Goal: Navigation & Orientation: Find specific page/section

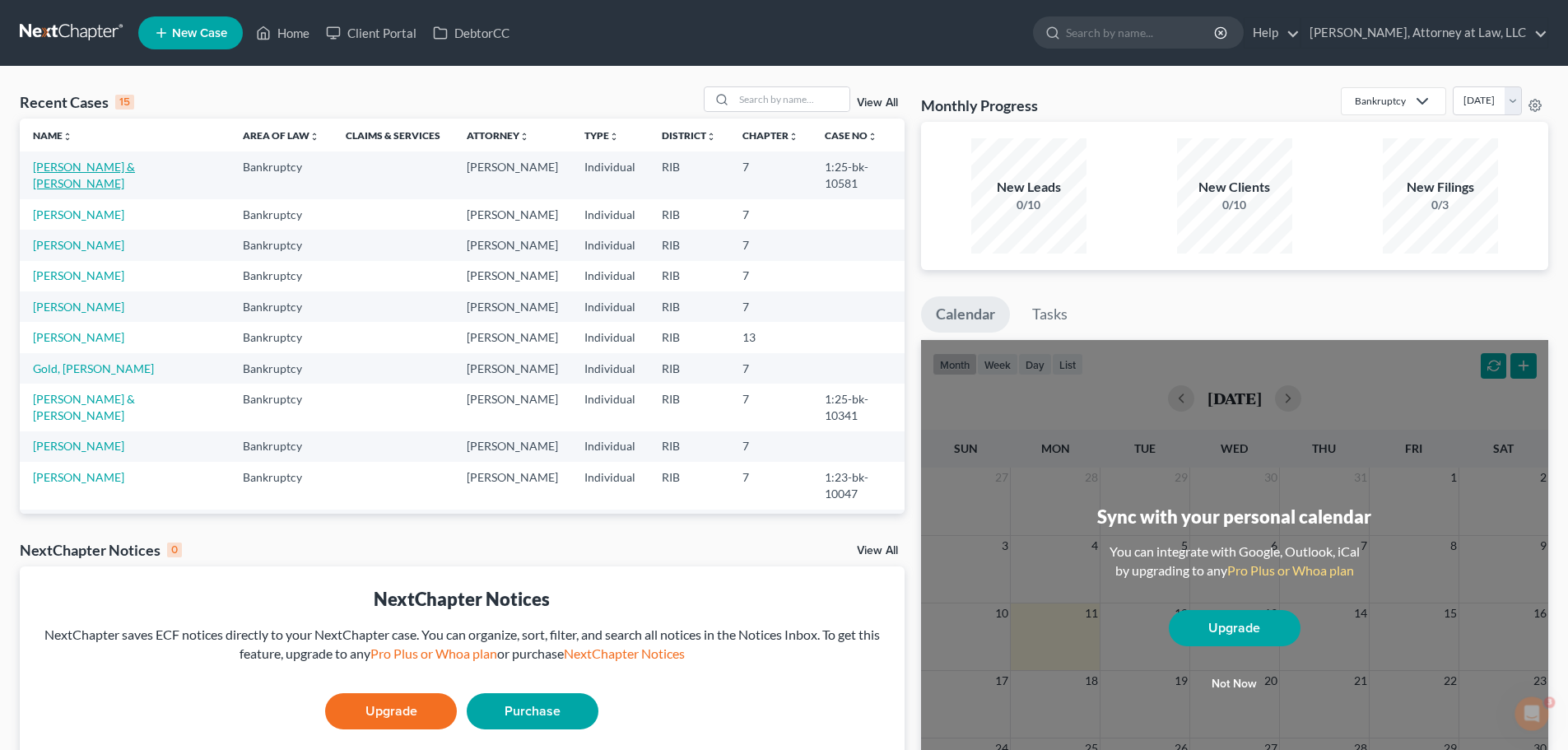
click at [104, 165] on link "[PERSON_NAME] & [PERSON_NAME]" at bounding box center [84, 175] width 102 height 30
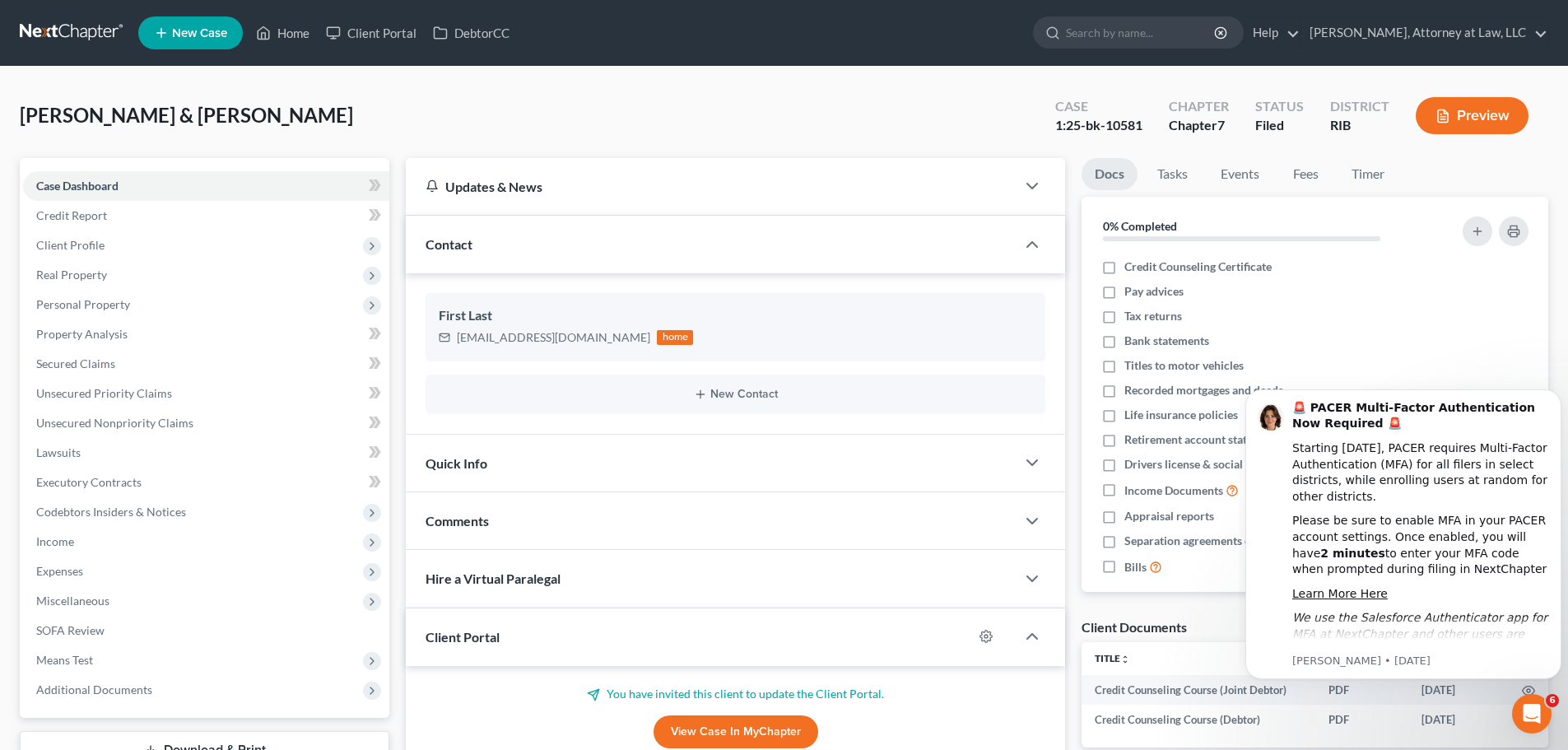
click at [1525, 702] on div "Open Intercom Messenger" at bounding box center [1531, 713] width 54 height 54
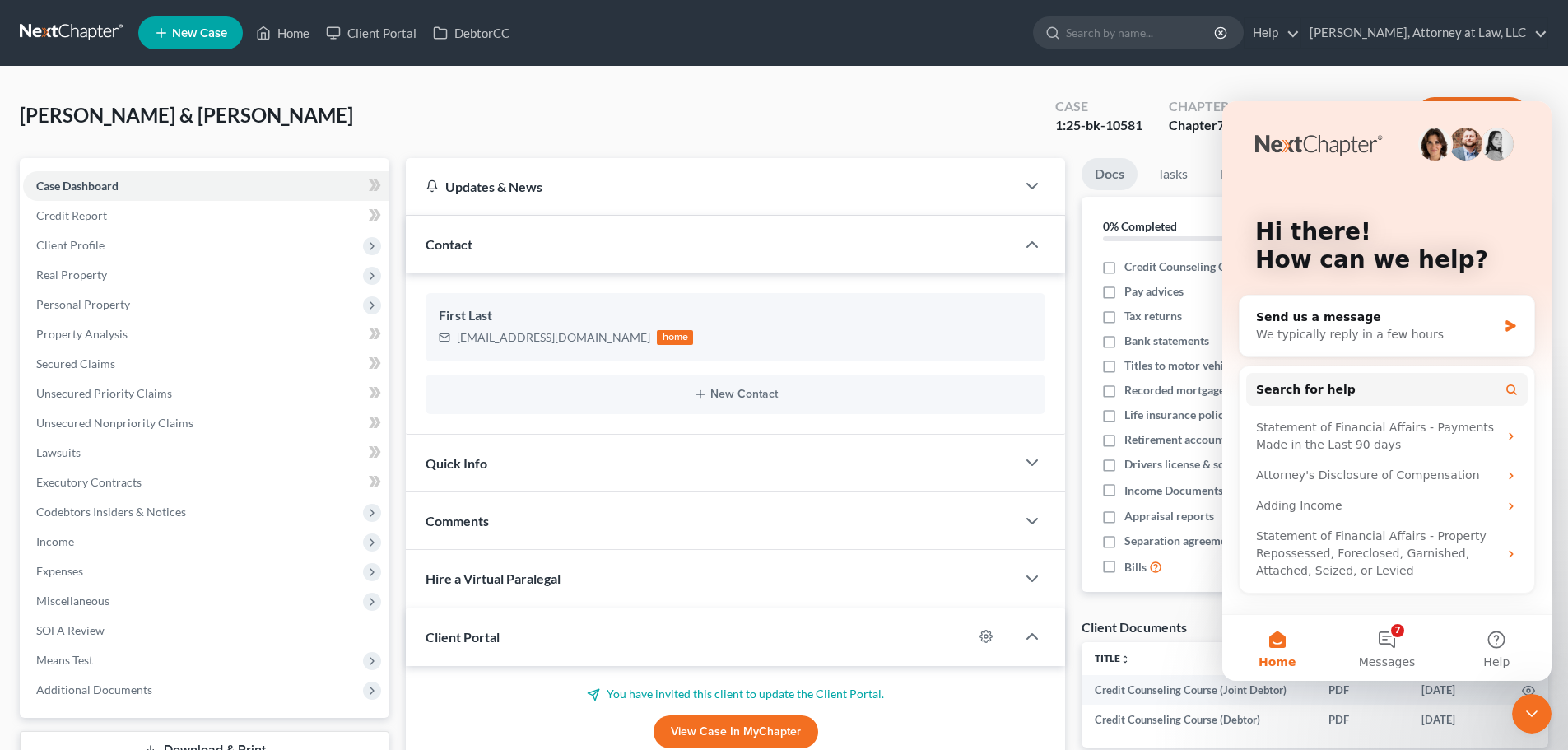
click at [1535, 713] on icon "Close Intercom Messenger" at bounding box center [1531, 713] width 12 height 6
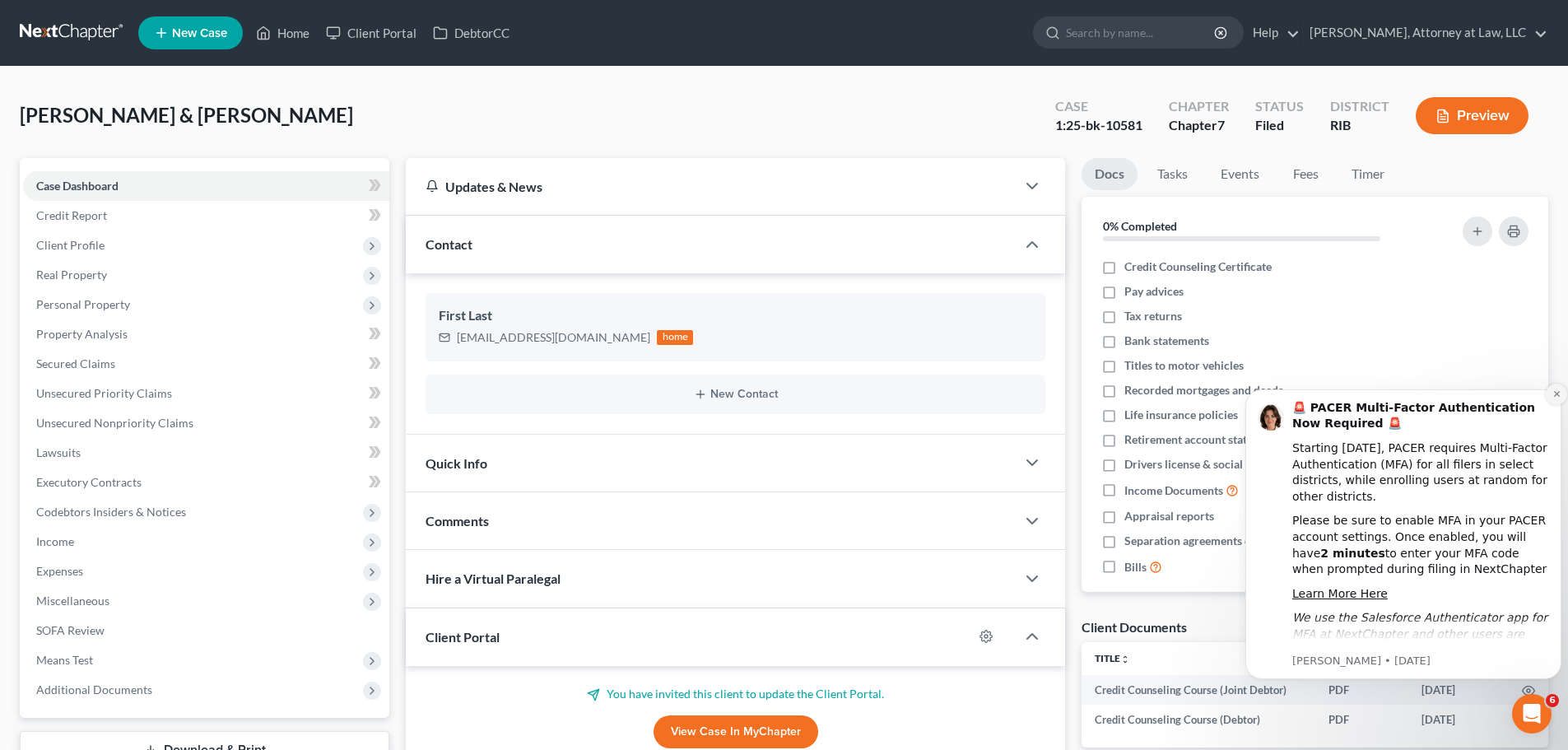
click at [1554, 400] on button "Dismiss notification" at bounding box center [1556, 394] width 21 height 21
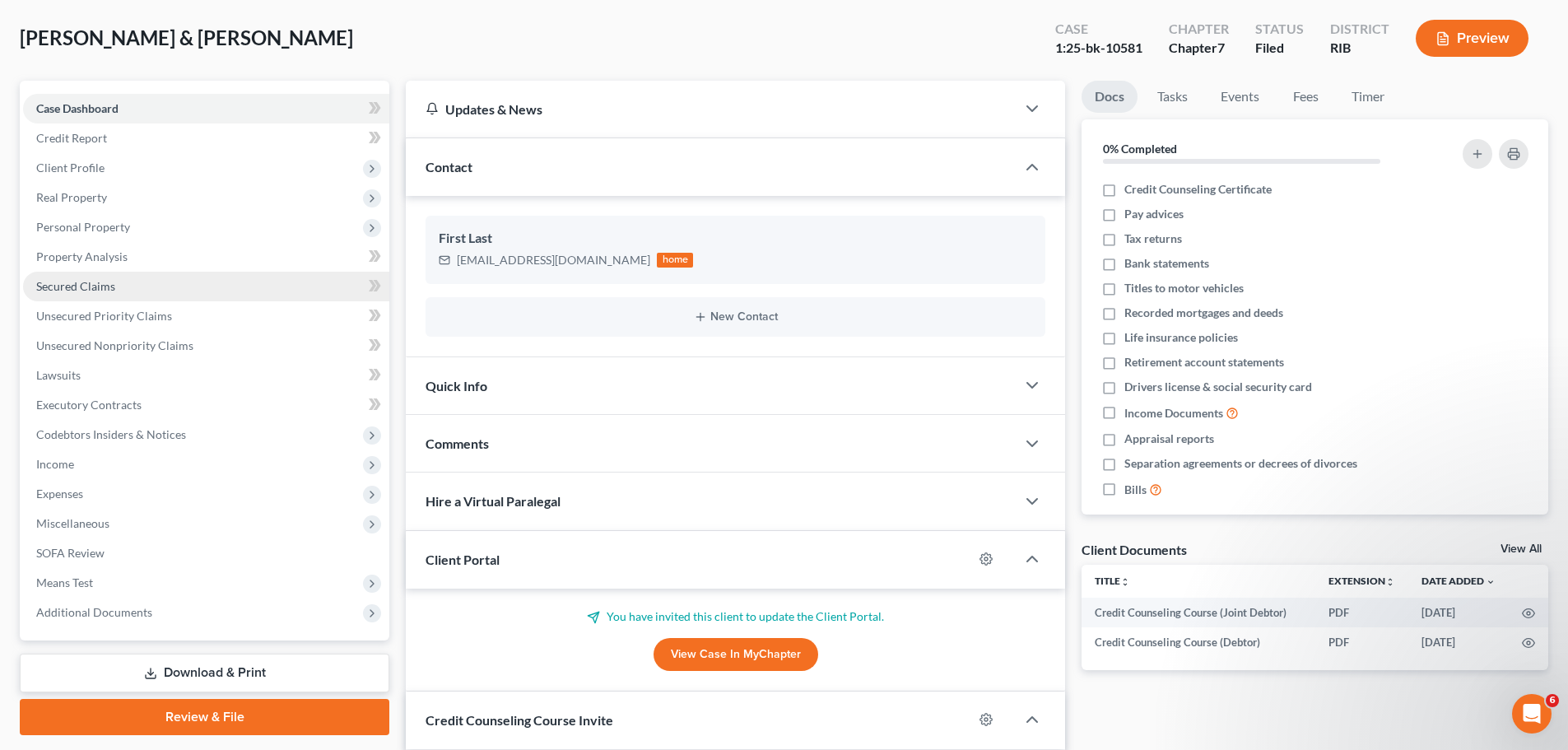
scroll to position [81, 0]
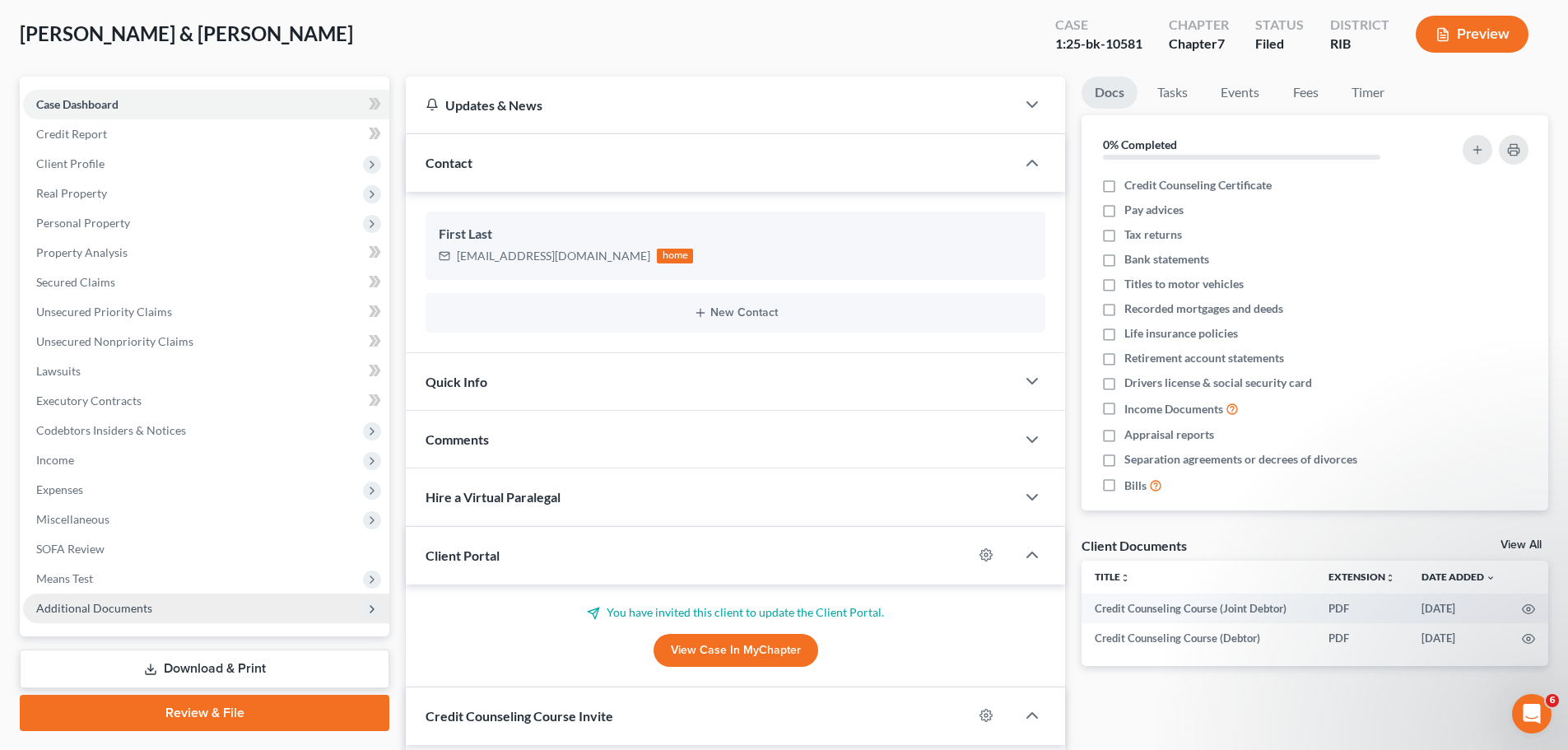
click at [327, 614] on span "Additional Documents" at bounding box center [206, 608] width 366 height 29
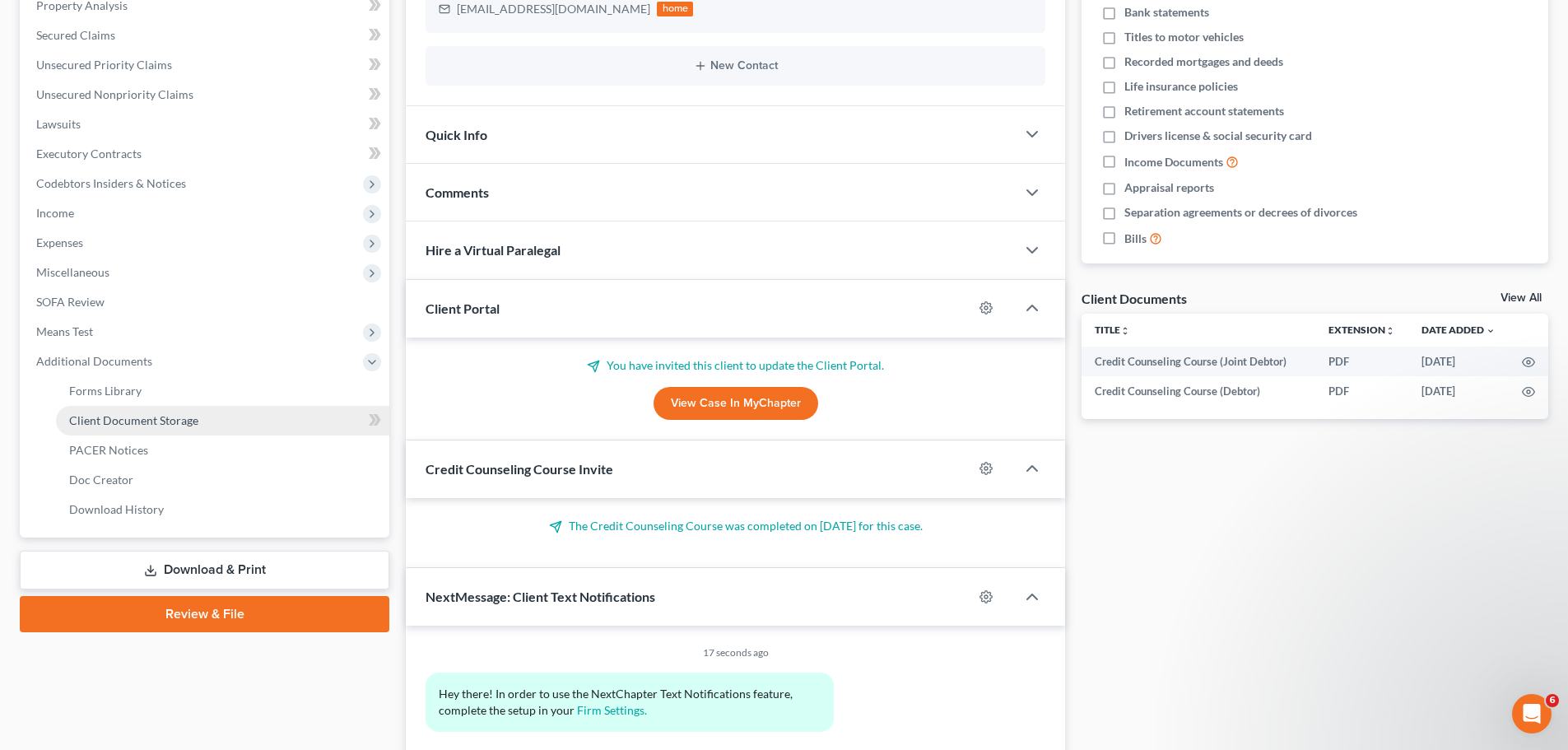
scroll to position [407, 0]
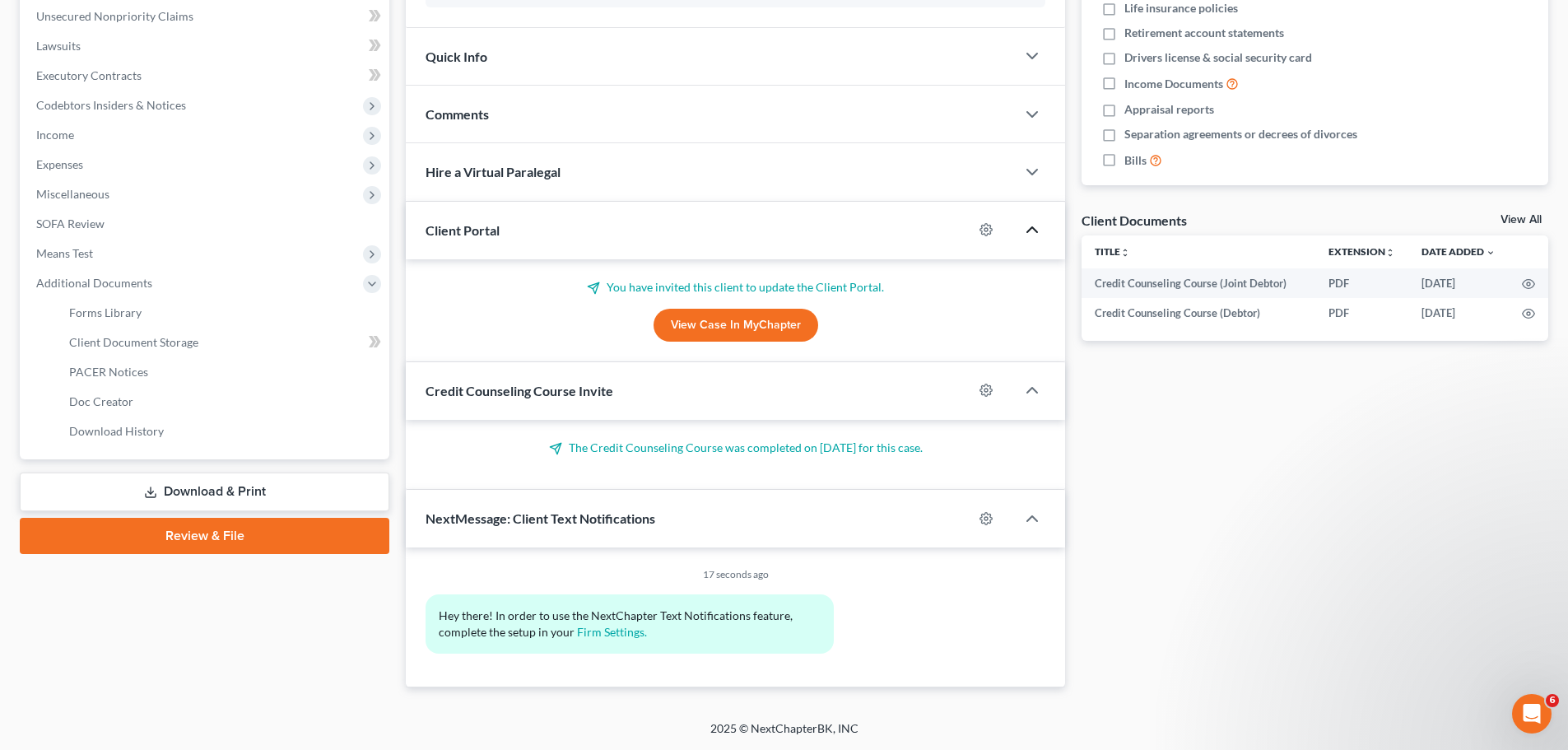
click at [1038, 230] on icon "button" at bounding box center [1032, 230] width 20 height 20
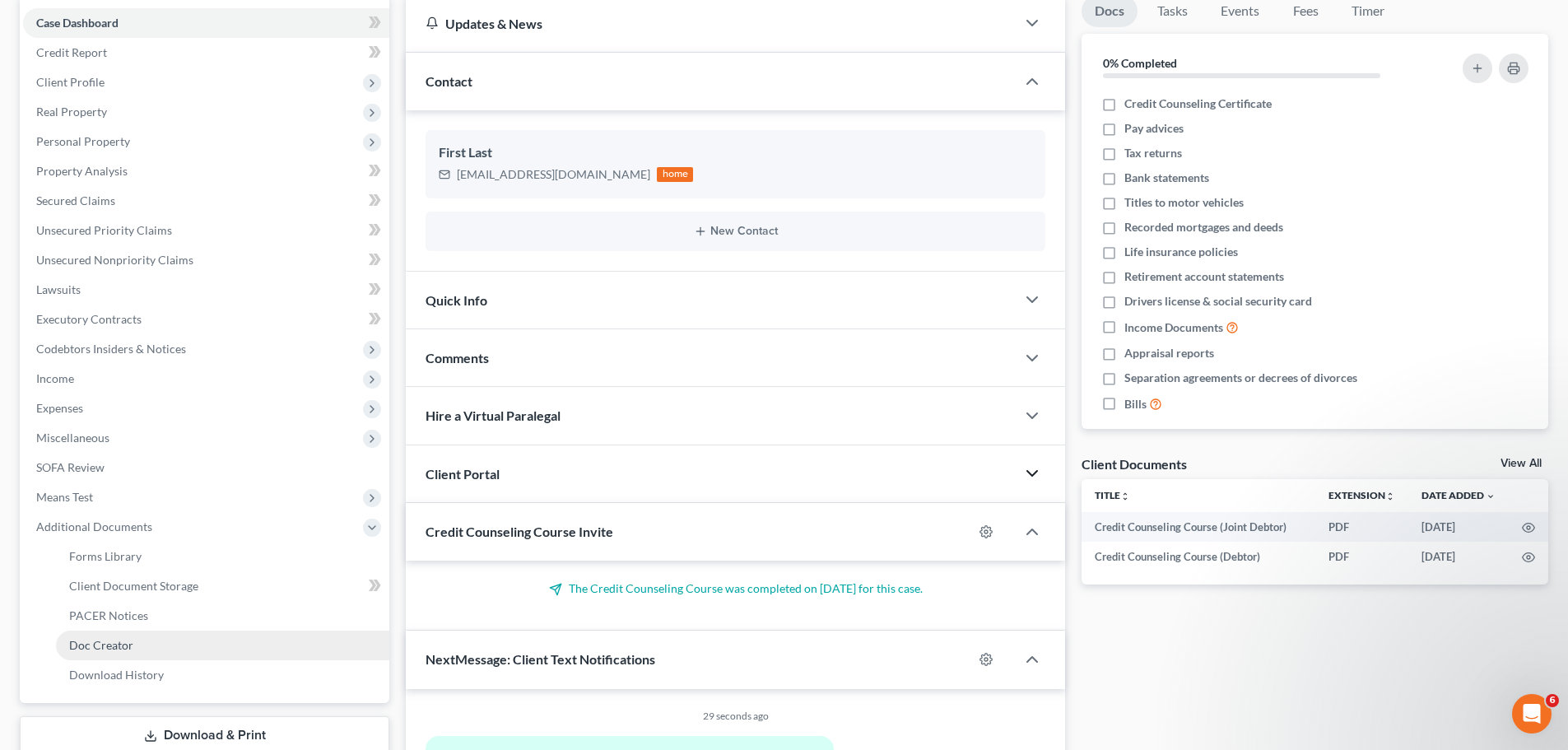
scroll to position [0, 0]
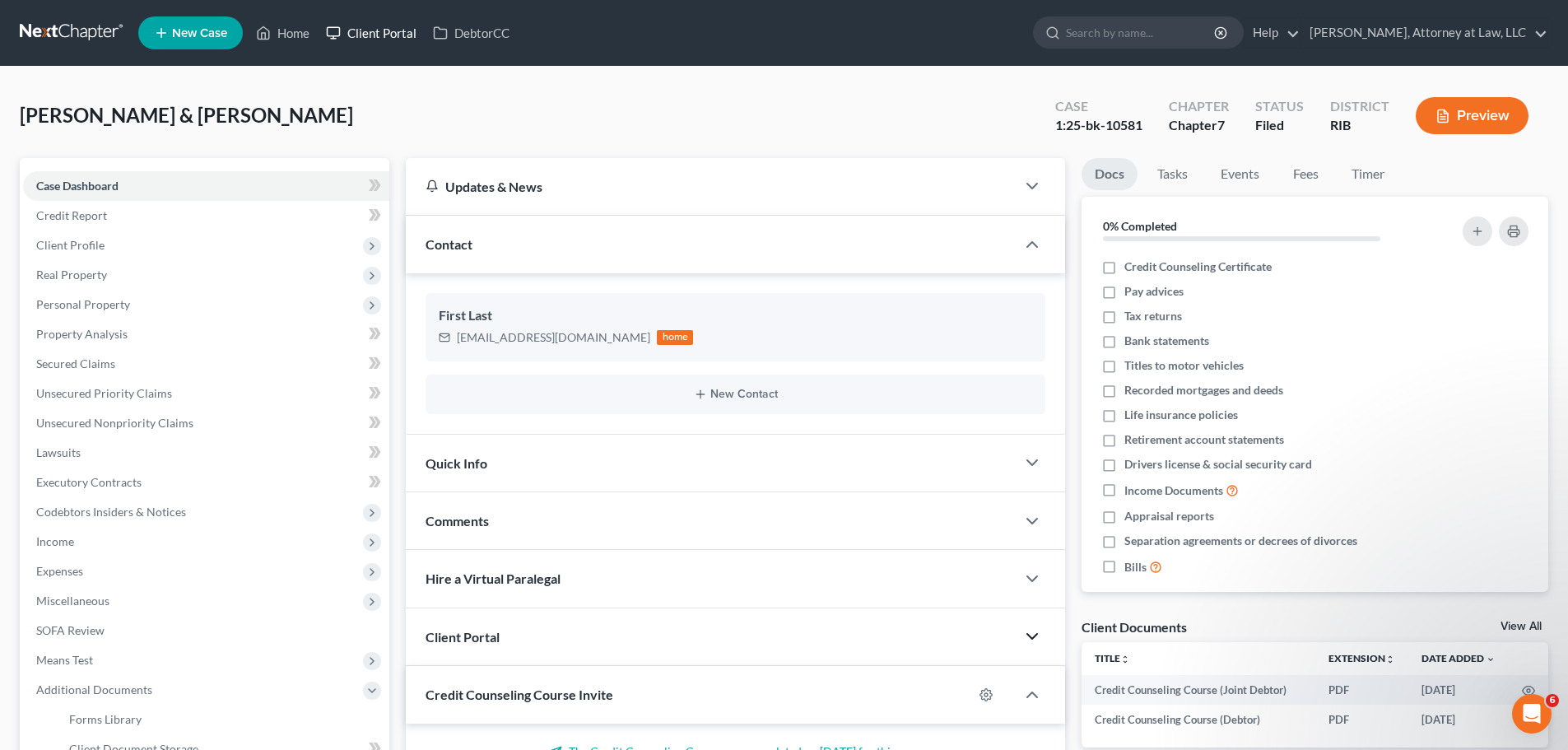
click at [376, 35] on link "Client Portal" at bounding box center [371, 32] width 107 height 29
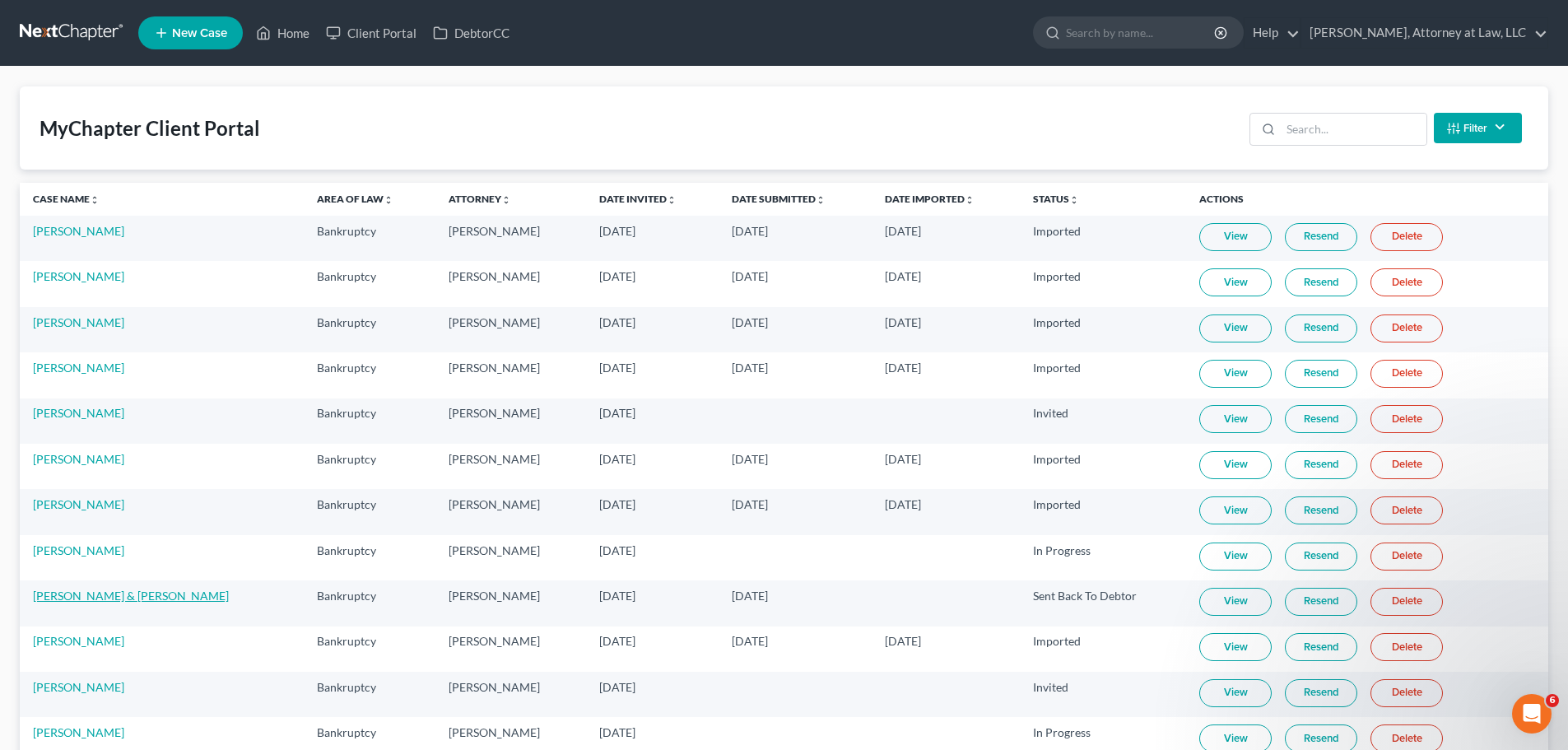
click at [132, 597] on link "[PERSON_NAME] & [PERSON_NAME]" at bounding box center [131, 596] width 196 height 14
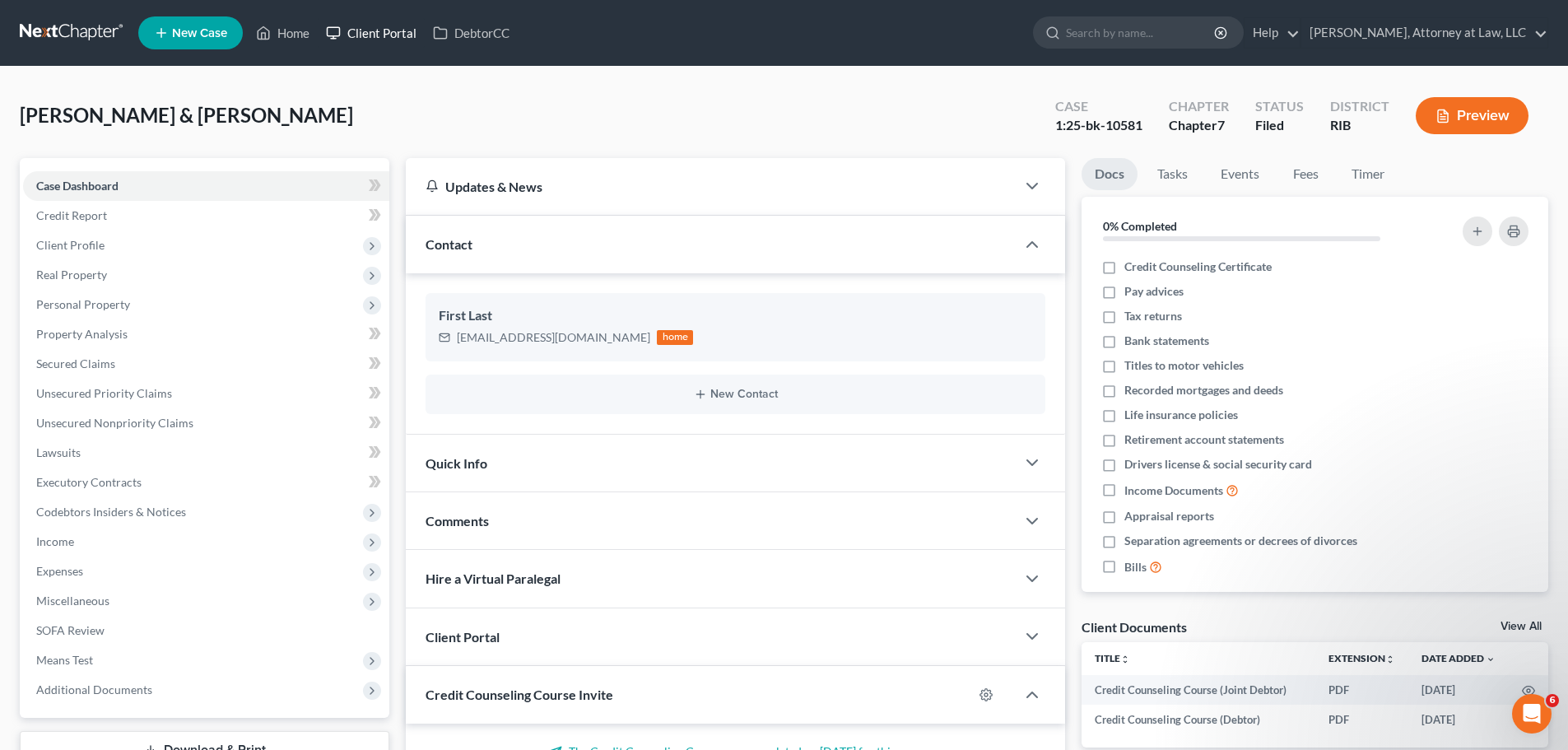
click at [379, 31] on link "Client Portal" at bounding box center [371, 32] width 107 height 29
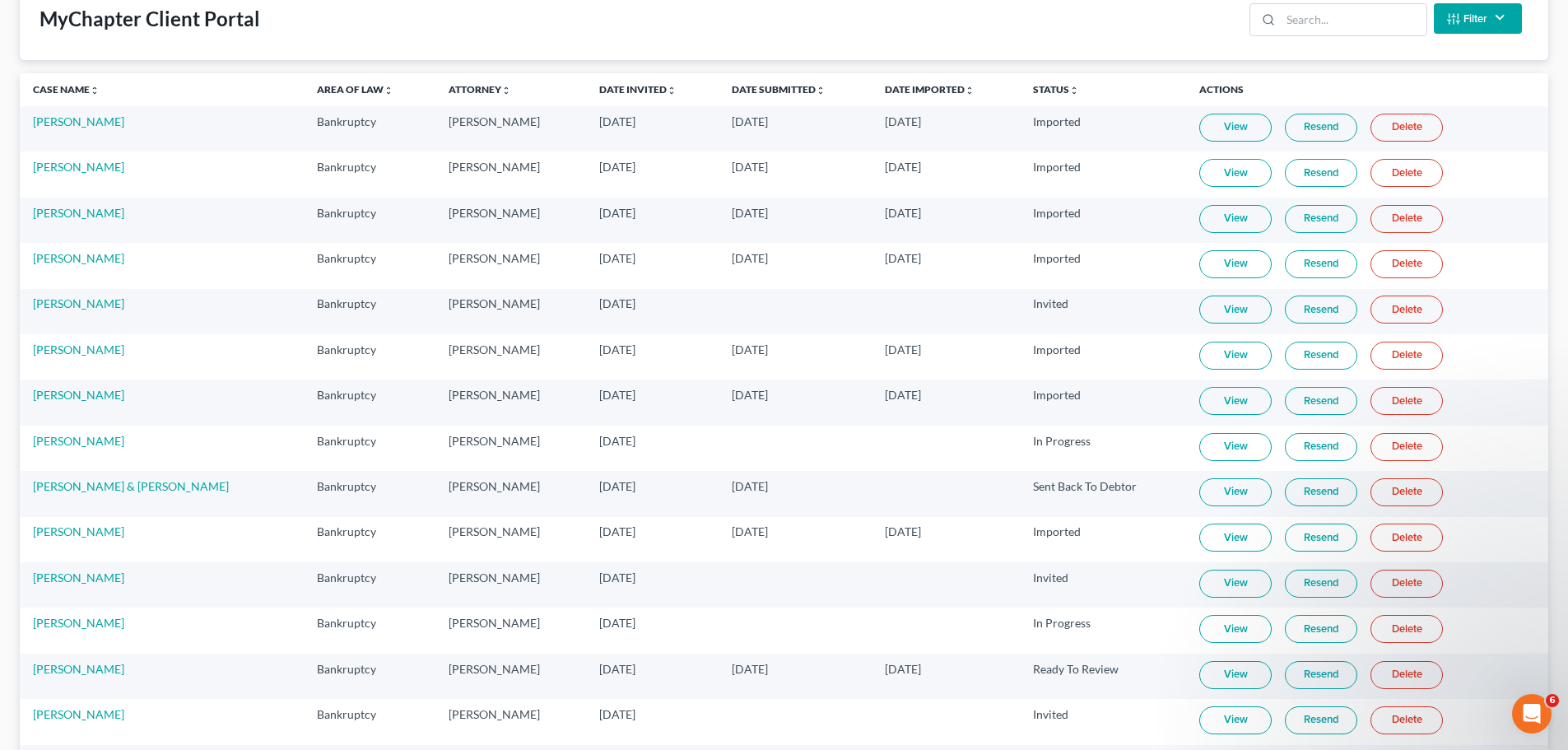
scroll to position [116, 0]
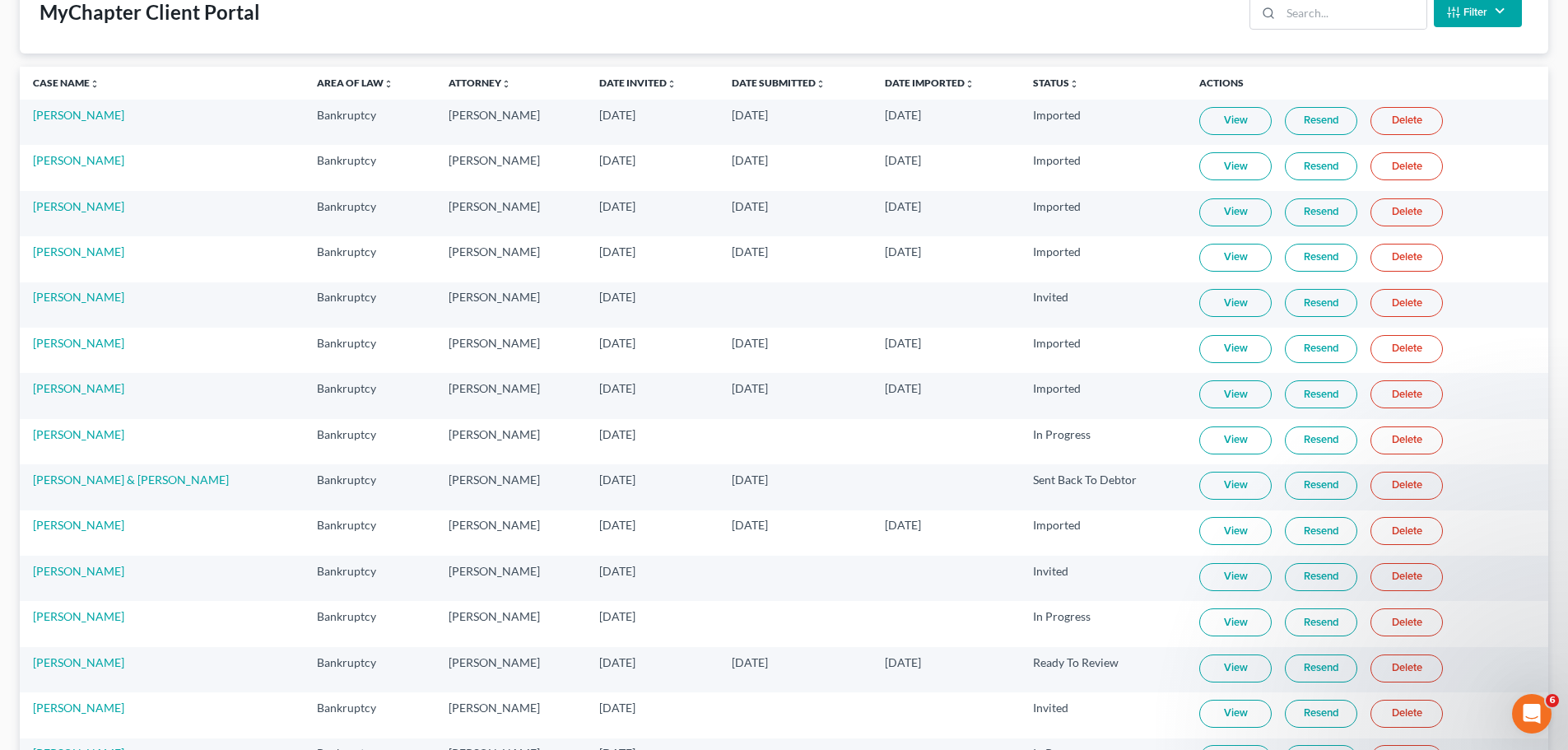
click at [1203, 490] on link "View" at bounding box center [1235, 485] width 72 height 28
